Goal: Information Seeking & Learning: Learn about a topic

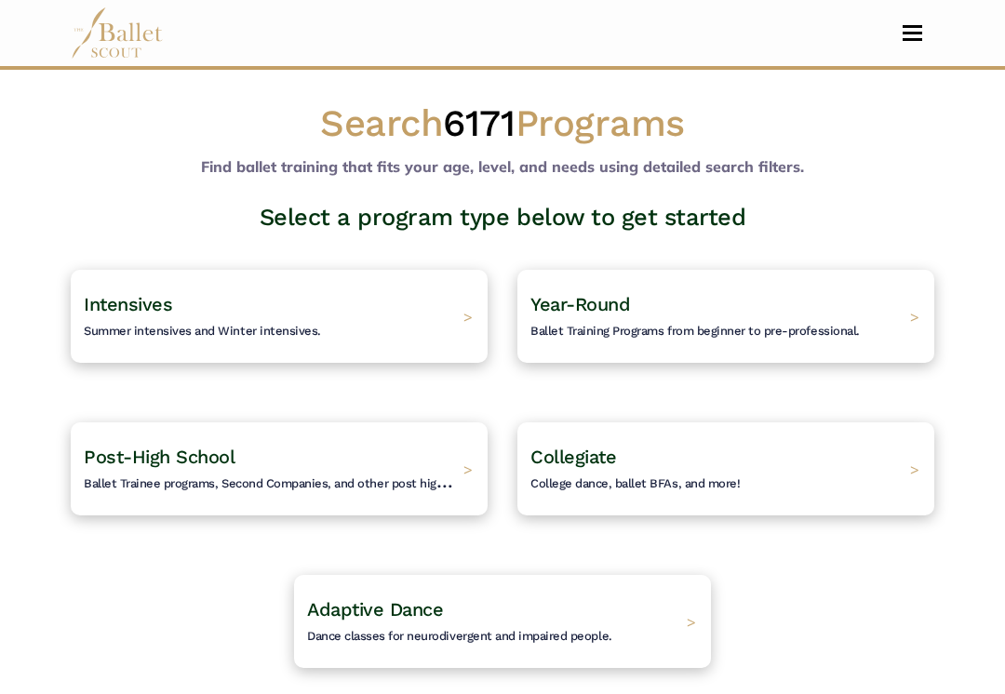
click at [436, 332] on div "Intensives Summer intensives and Winter intensives. >" at bounding box center [279, 316] width 417 height 93
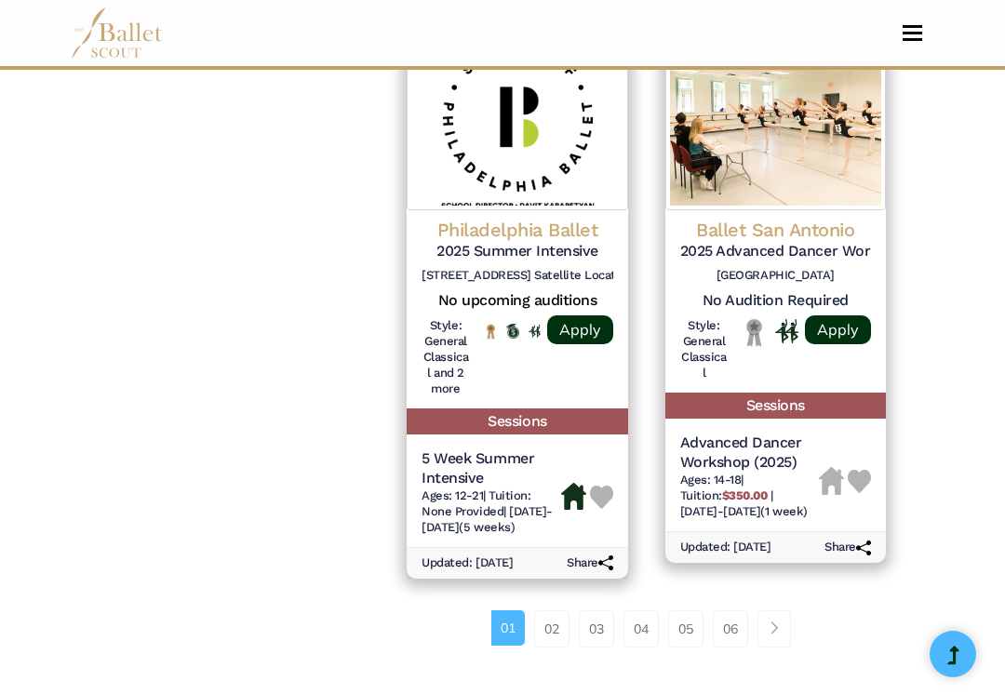
scroll to position [2814, 0]
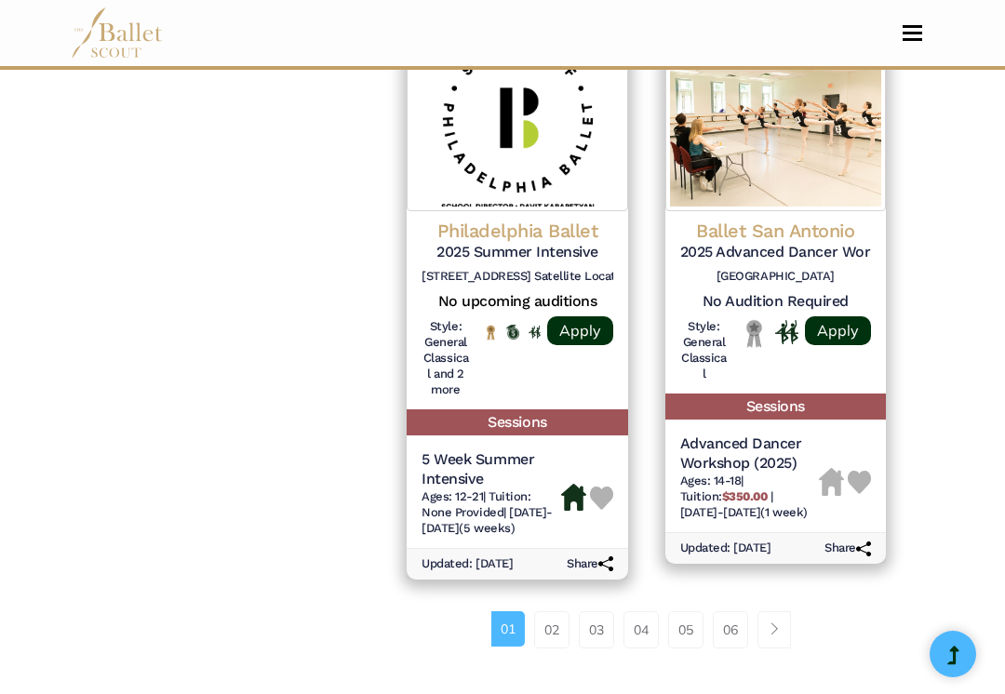
click at [581, 318] on link "Apply" at bounding box center [580, 330] width 66 height 29
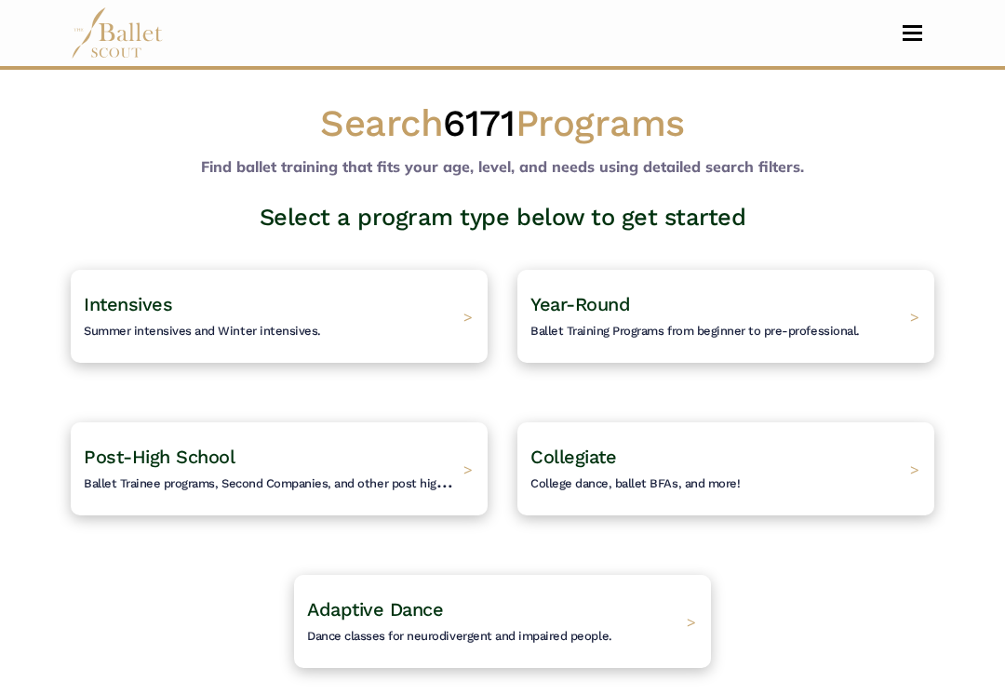
scroll to position [-1, 0]
click at [464, 327] on div "Intensives Summer intensives and Winter intensives. >" at bounding box center [279, 316] width 417 height 93
click at [454, 316] on div "Intensives Summer intensives and Winter intensives. >" at bounding box center [279, 316] width 417 height 93
click at [204, 327] on span "Summer intensives and Winter intensives." at bounding box center [202, 331] width 237 height 14
click at [189, 334] on span "Summer intensives and Winter intensives." at bounding box center [202, 331] width 237 height 14
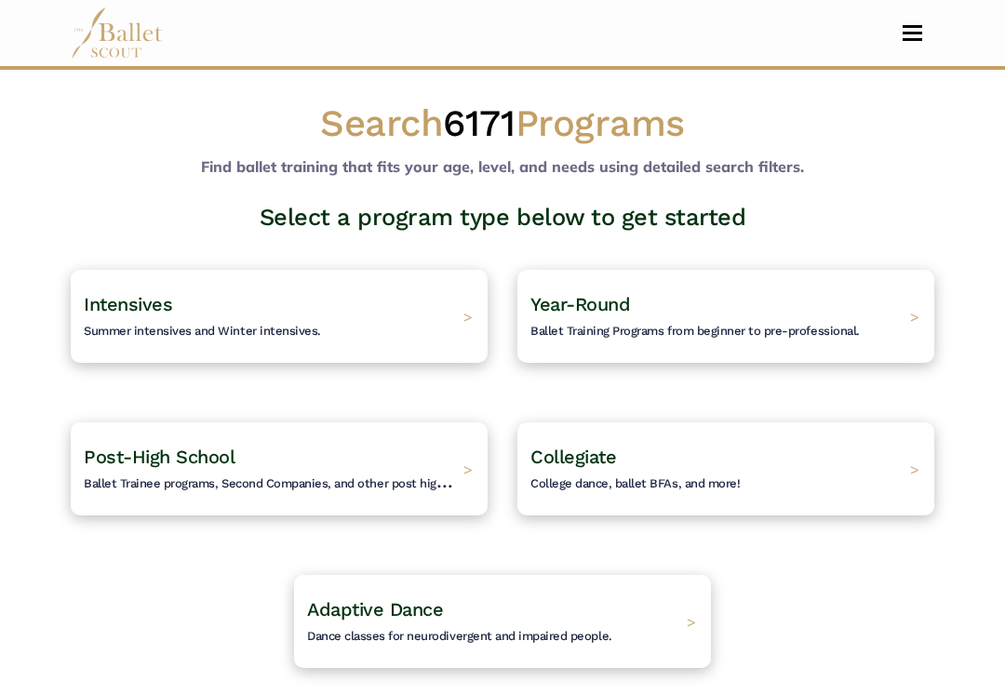
click at [473, 312] on span ">" at bounding box center [467, 316] width 9 height 19
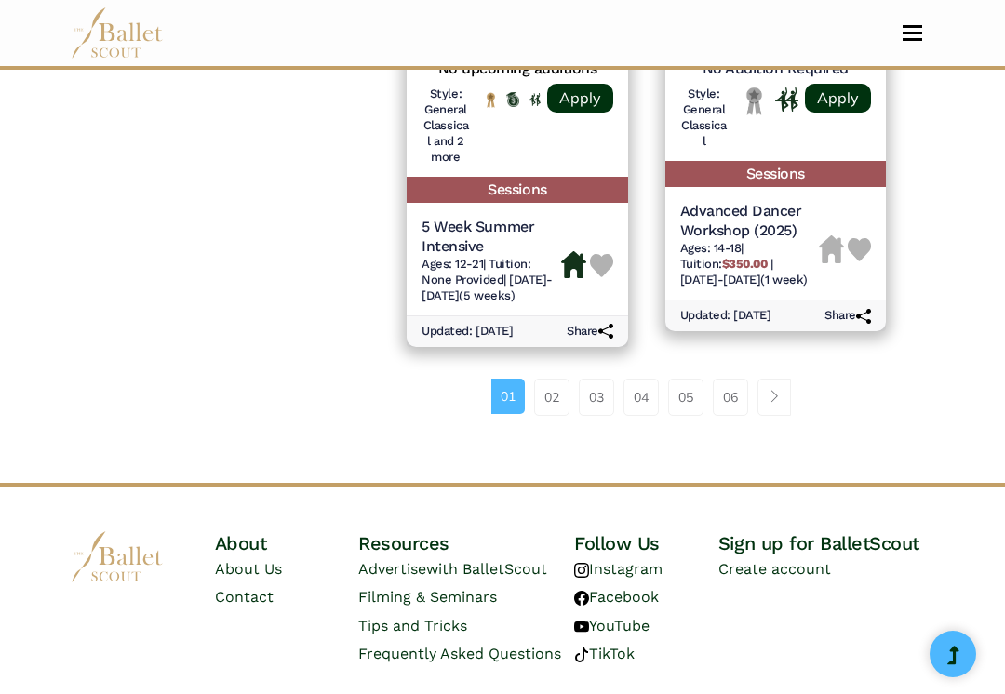
scroll to position [3059, 0]
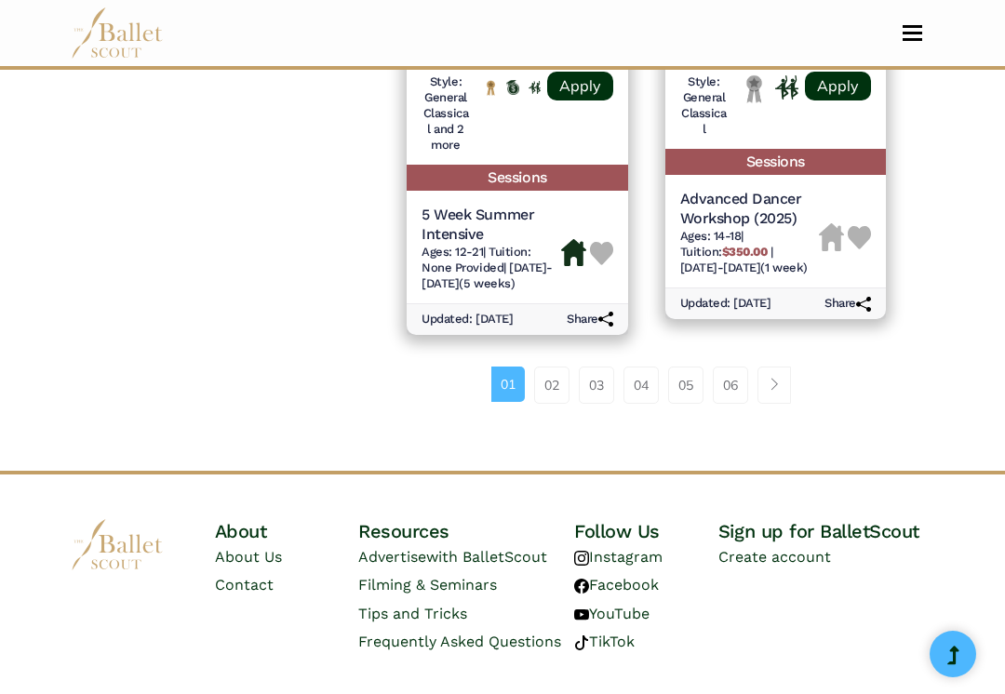
click at [558, 384] on link "02" at bounding box center [551, 385] width 35 height 37
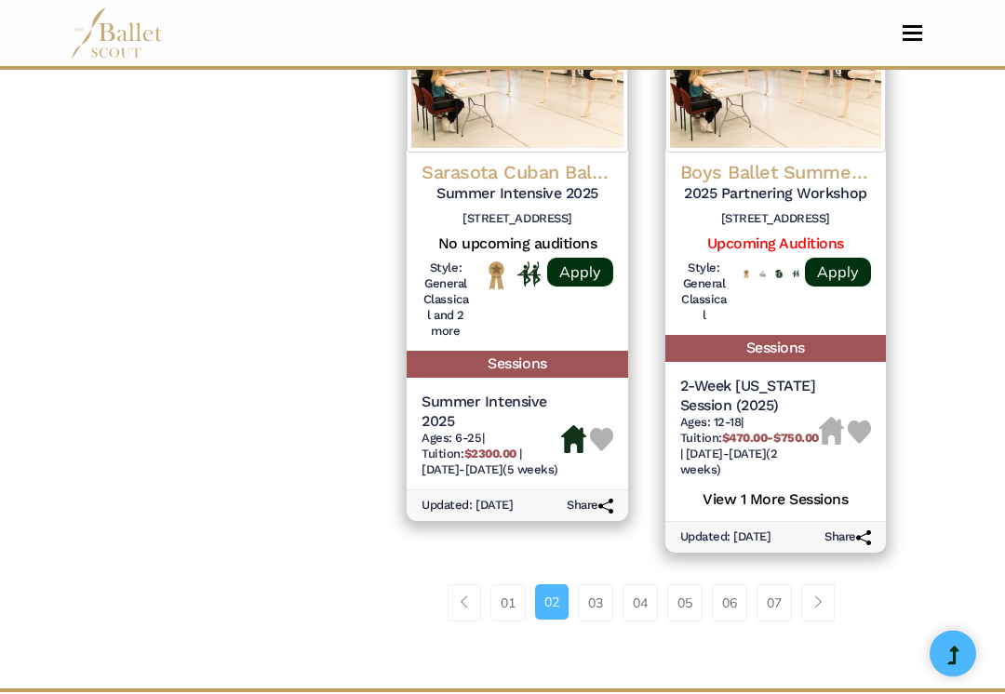
scroll to position [2954, 0]
click at [598, 584] on link "03" at bounding box center [595, 602] width 35 height 37
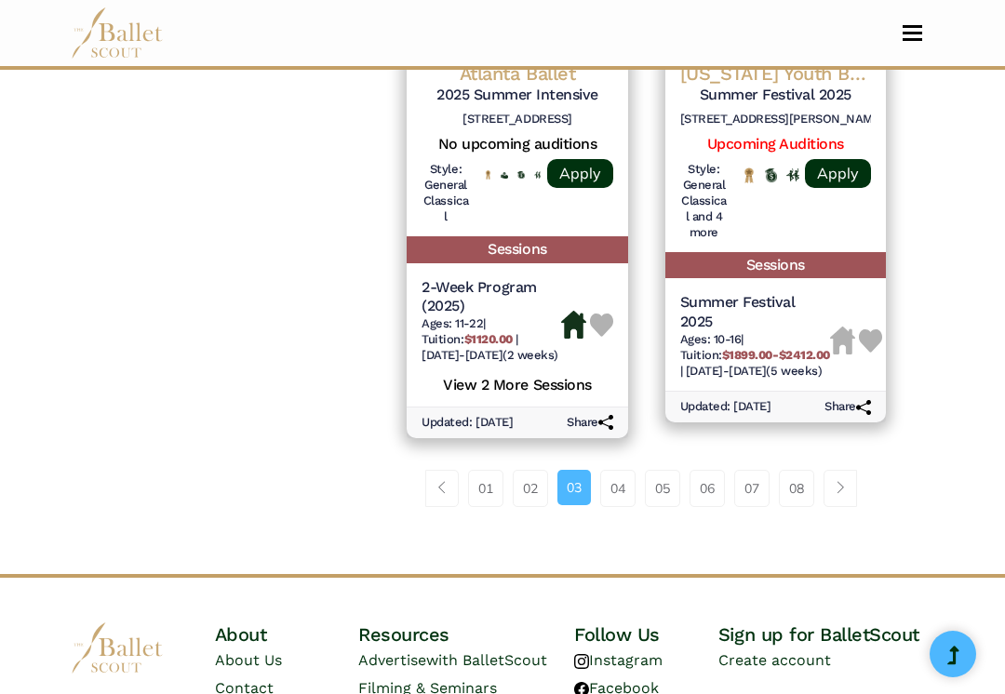
scroll to position [2958, 0]
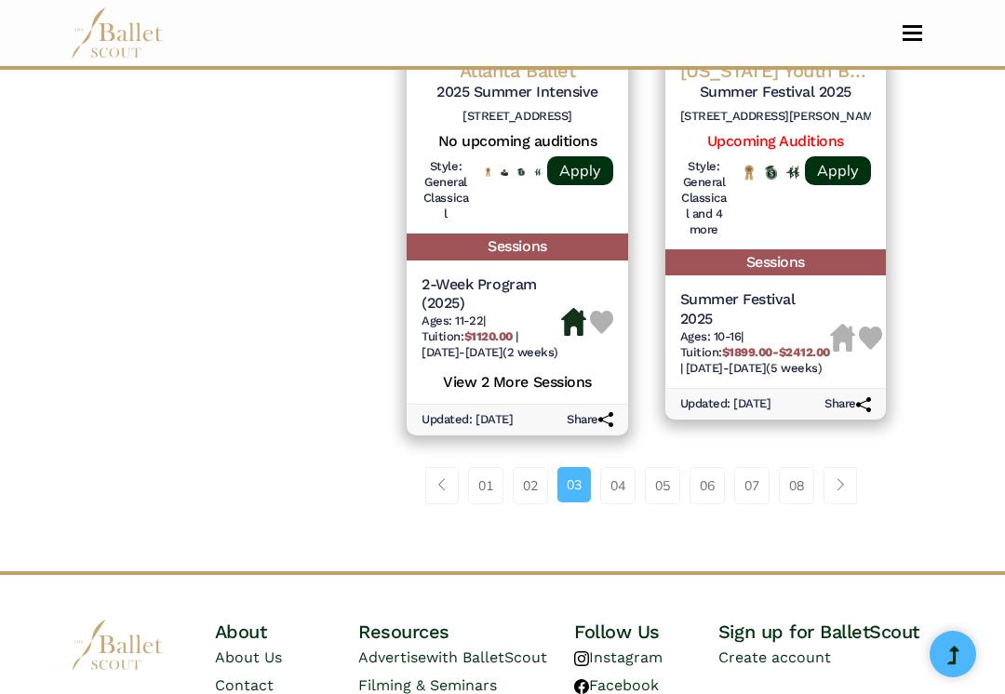
click at [630, 470] on link "04" at bounding box center [617, 485] width 35 height 37
click at [624, 473] on link "04" at bounding box center [617, 485] width 35 height 37
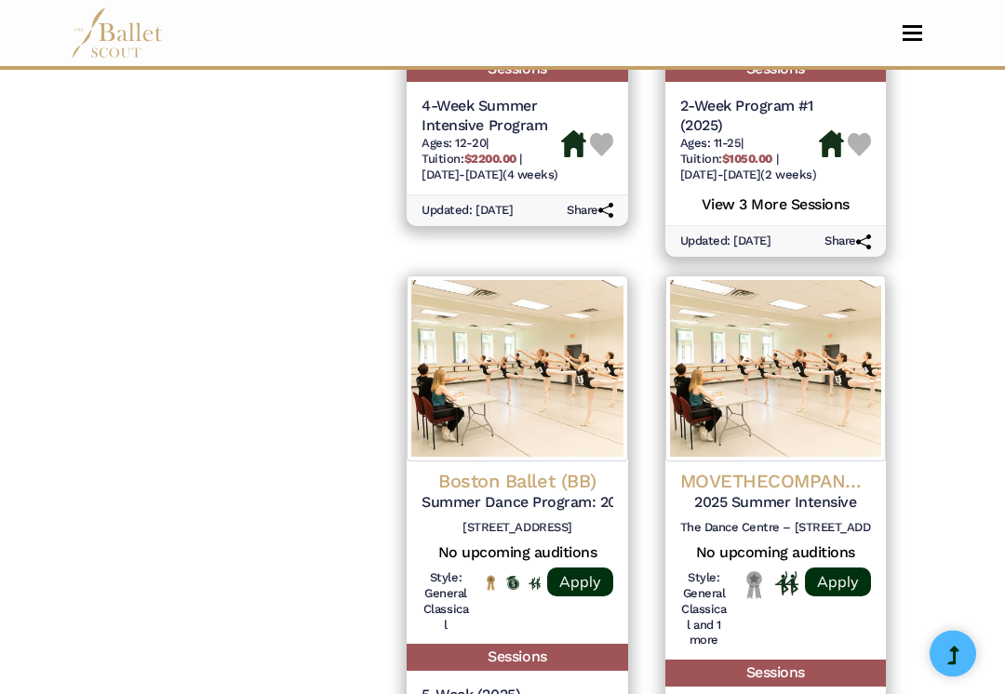
scroll to position [2004, 0]
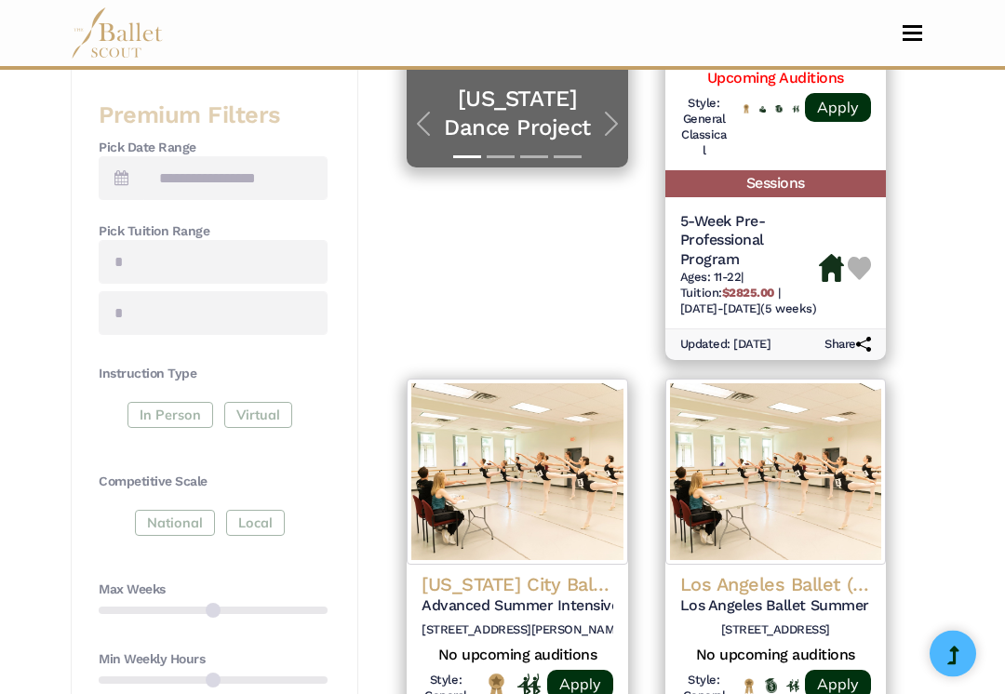
click at [908, 31] on button "Toggle navigation" at bounding box center [912, 33] width 44 height 18
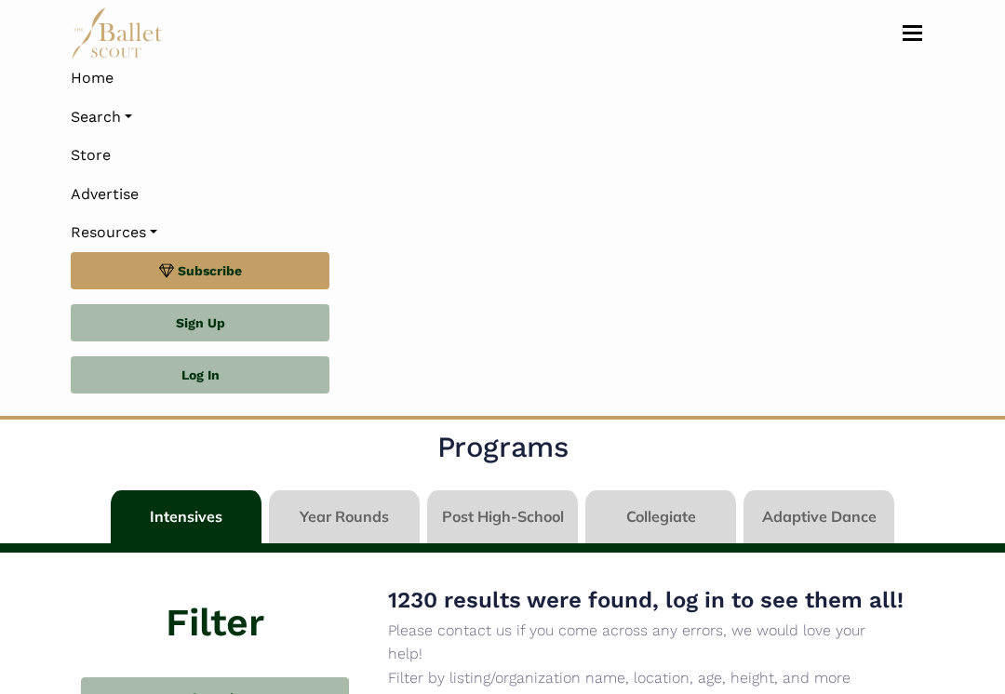
scroll to position [0, 0]
